Goal: Information Seeking & Learning: Find specific page/section

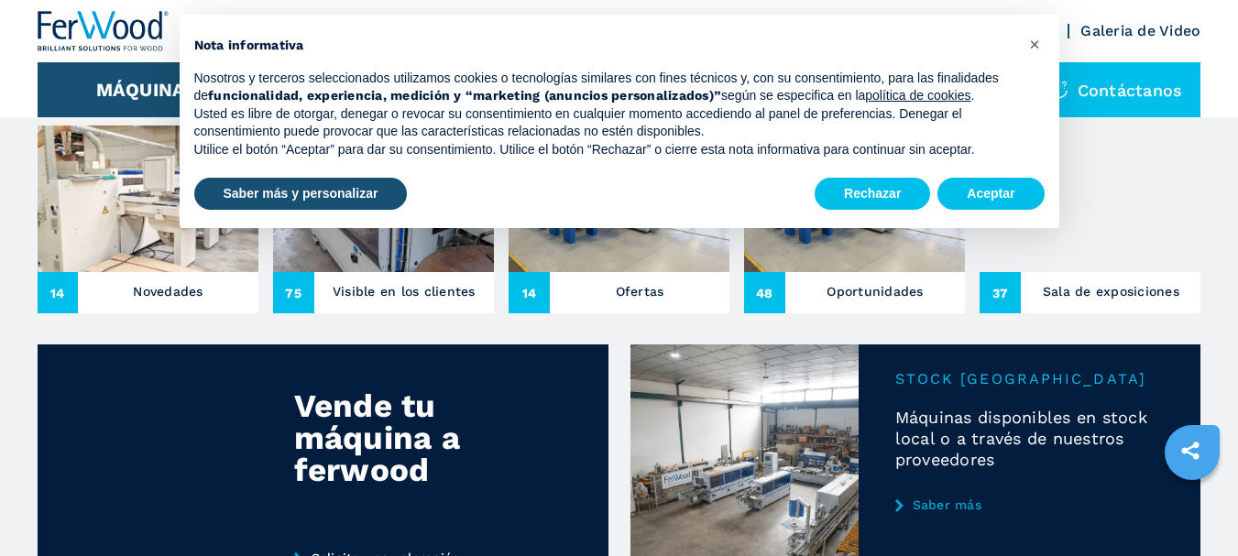
scroll to position [611, 0]
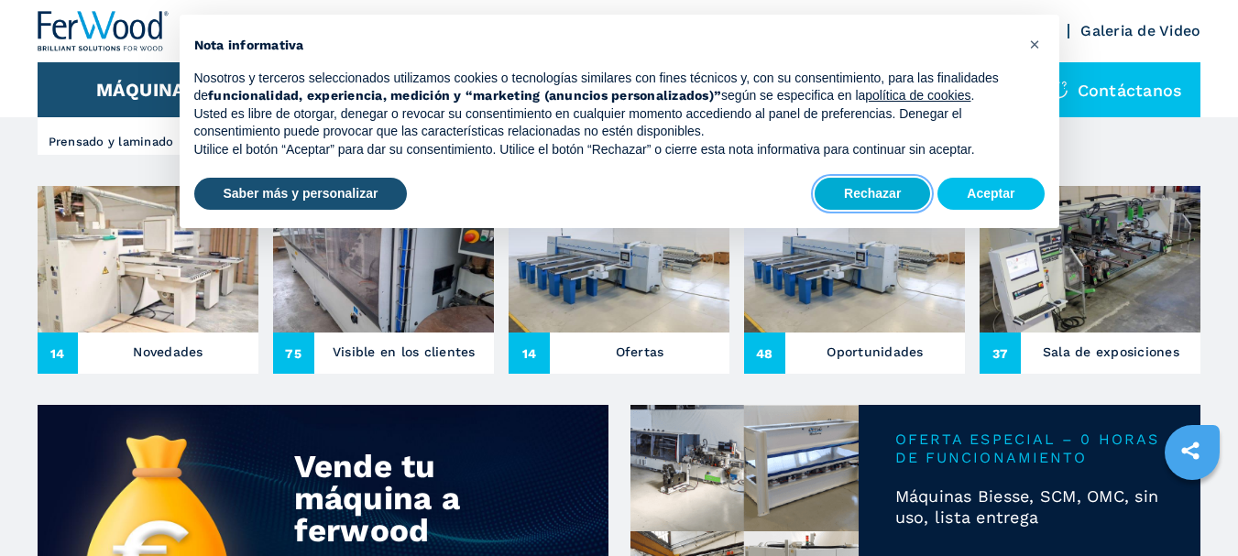
click at [916, 194] on button "Rechazar" at bounding box center [872, 194] width 115 height 33
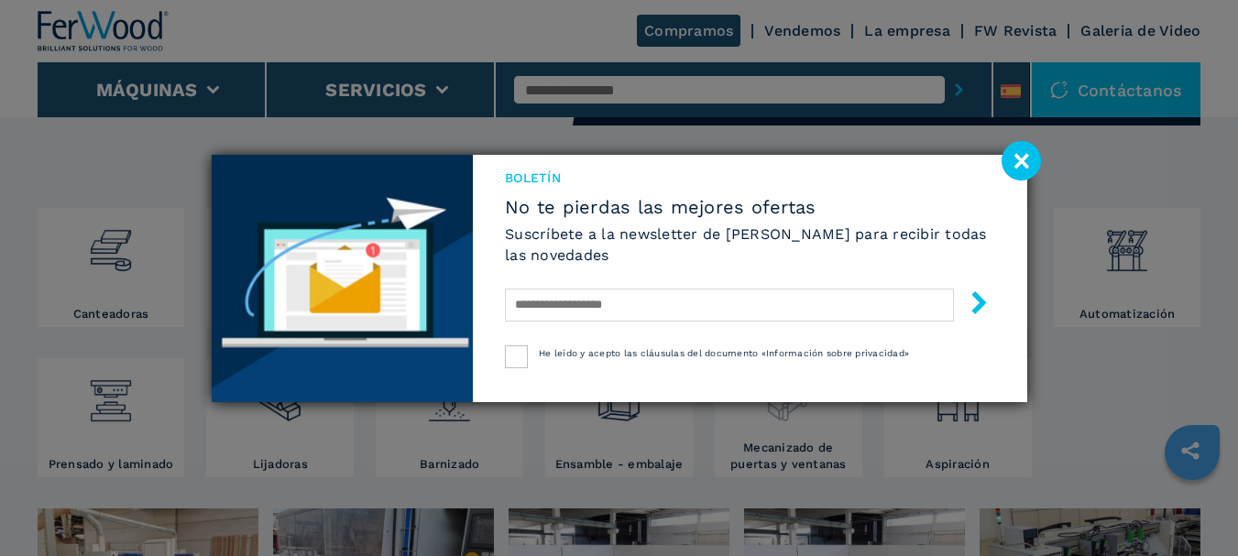
scroll to position [305, 0]
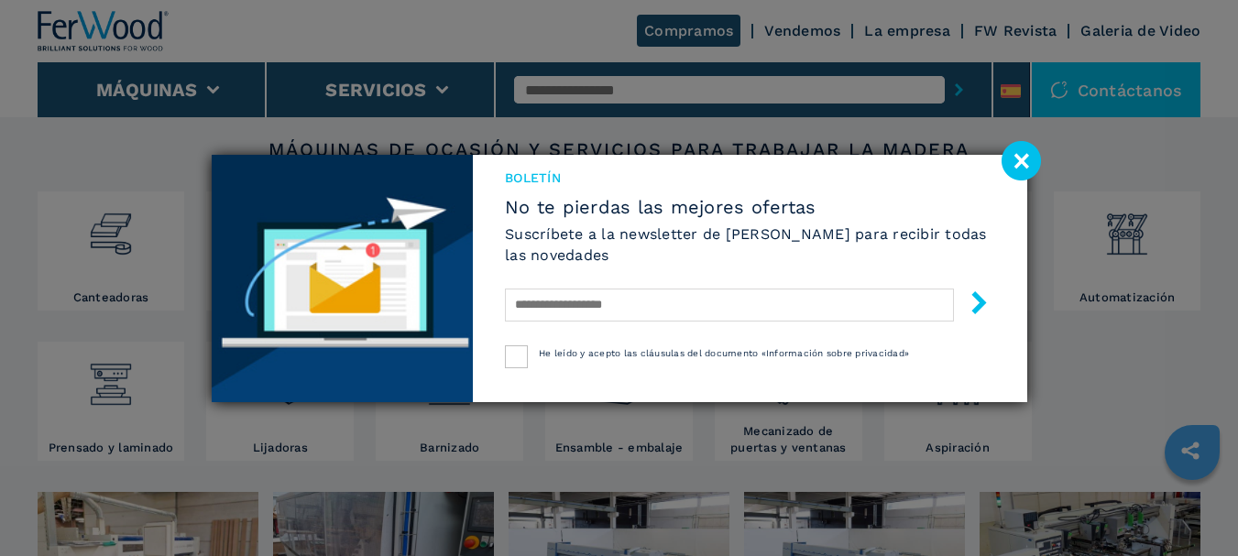
click at [1029, 172] on image at bounding box center [1021, 160] width 39 height 39
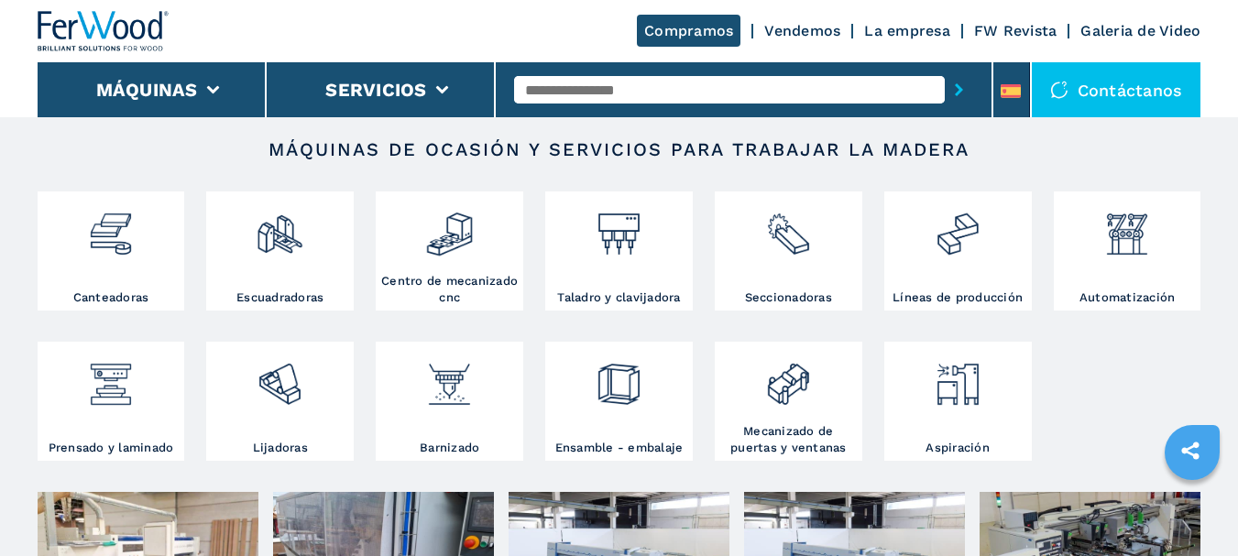
click at [602, 84] on input "text" at bounding box center [729, 89] width 431 height 27
type input "*****"
click at [945, 69] on button "submit-button" at bounding box center [959, 90] width 28 height 42
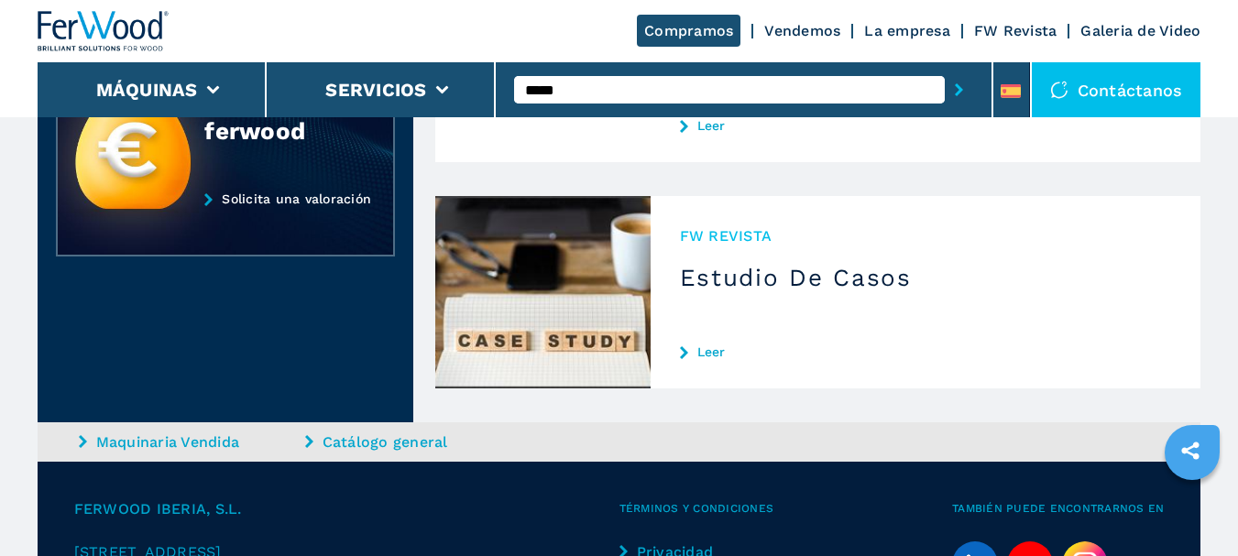
scroll to position [306, 0]
